Goal: Task Accomplishment & Management: Use online tool/utility

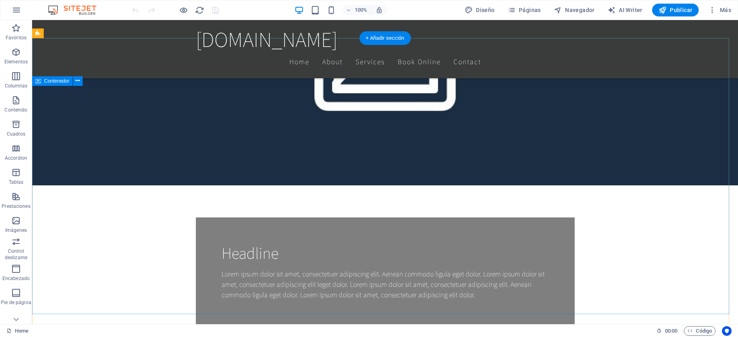
scroll to position [491, 0]
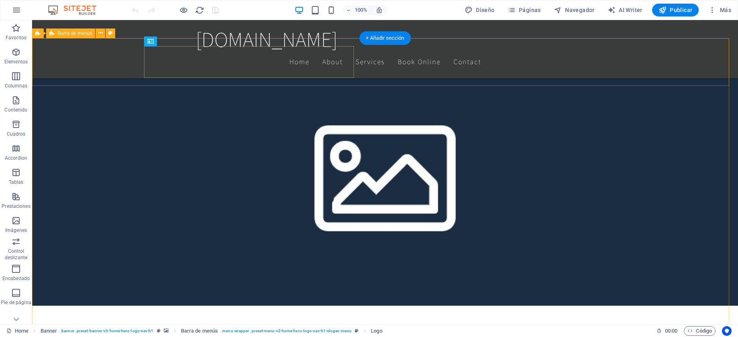
click at [111, 37] on button at bounding box center [111, 34] width 10 height 10
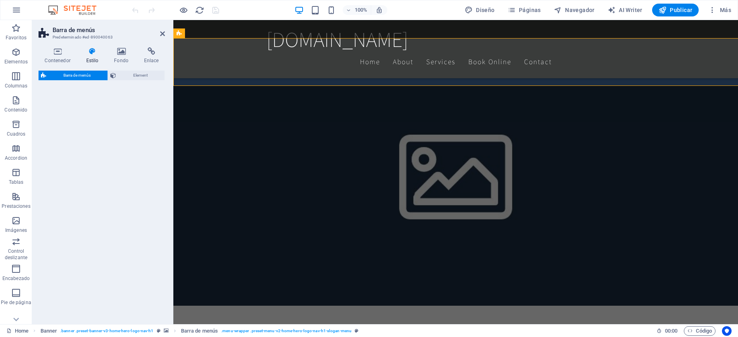
select select "rem"
select select "preset-menu-v2-home-hero-logo-nav-h1-slogan-menu"
